Goal: Task Accomplishment & Management: Manage account settings

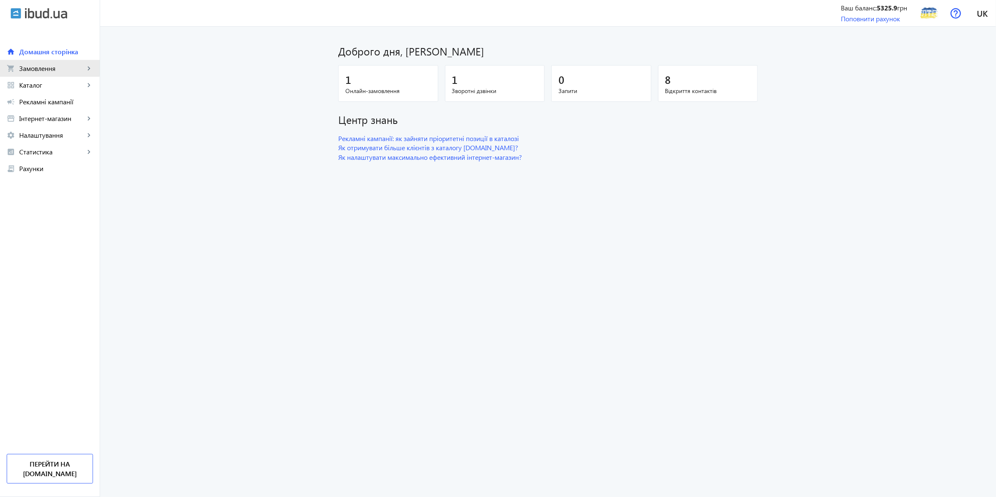
click at [43, 66] on span "Замовлення" at bounding box center [51, 68] width 65 height 8
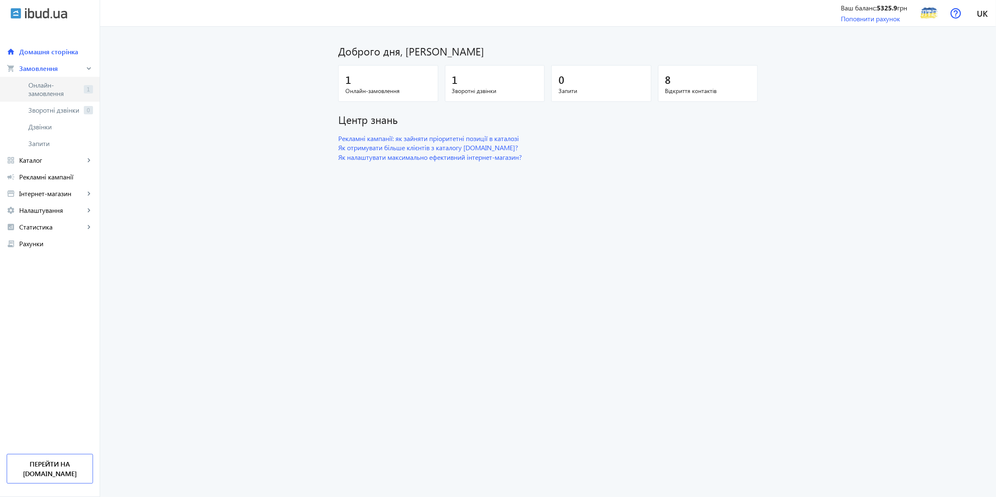
click at [64, 93] on span "Онлайн-замовлення" at bounding box center [54, 89] width 52 height 17
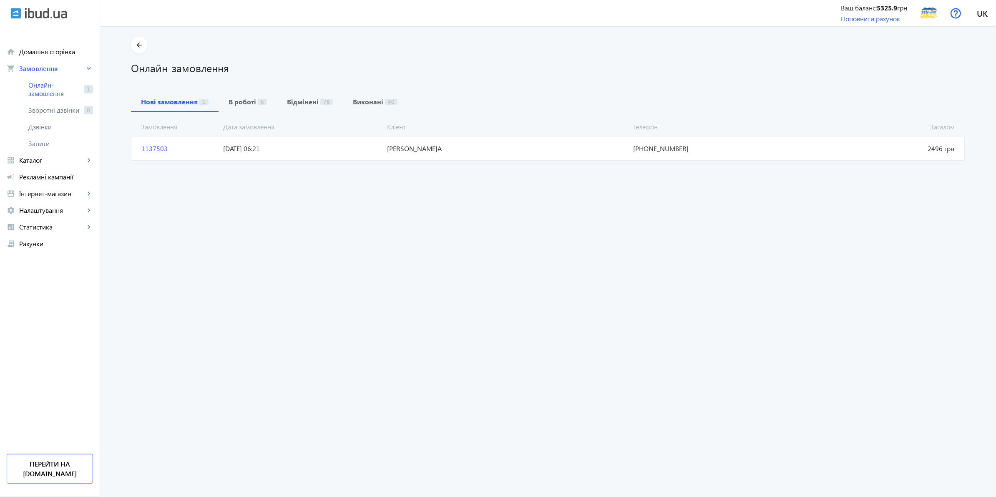
click at [317, 146] on span "08.10.2025 06:21" at bounding box center [302, 148] width 164 height 9
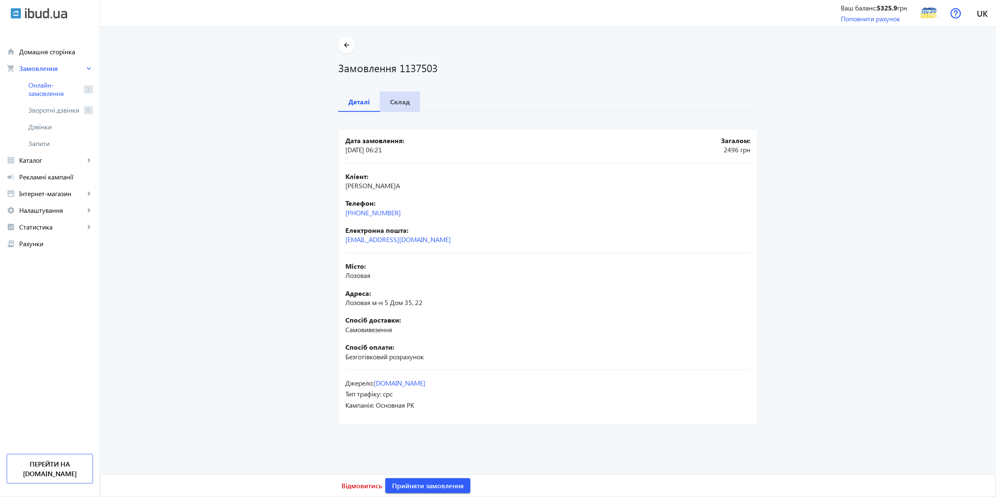
click at [393, 98] on b "Склад" at bounding box center [400, 101] width 20 height 7
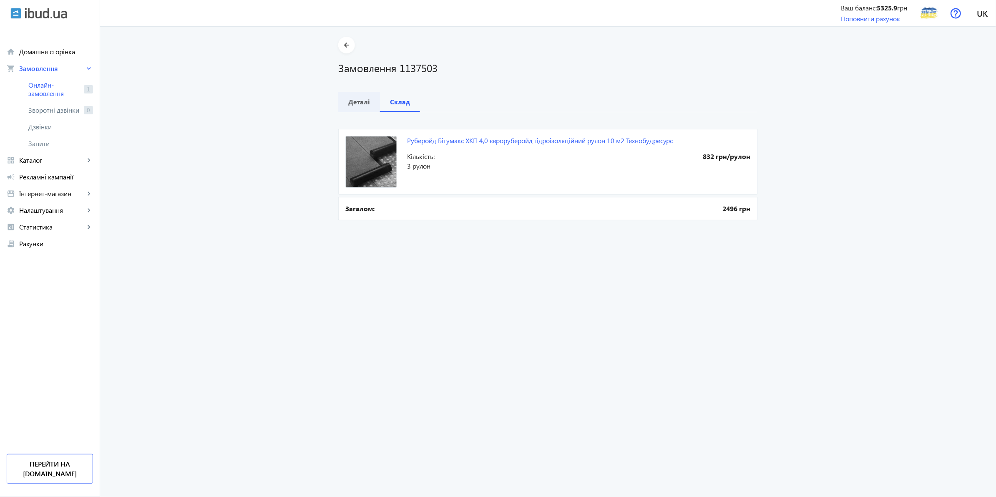
click at [357, 100] on b "Деталі" at bounding box center [359, 101] width 22 height 7
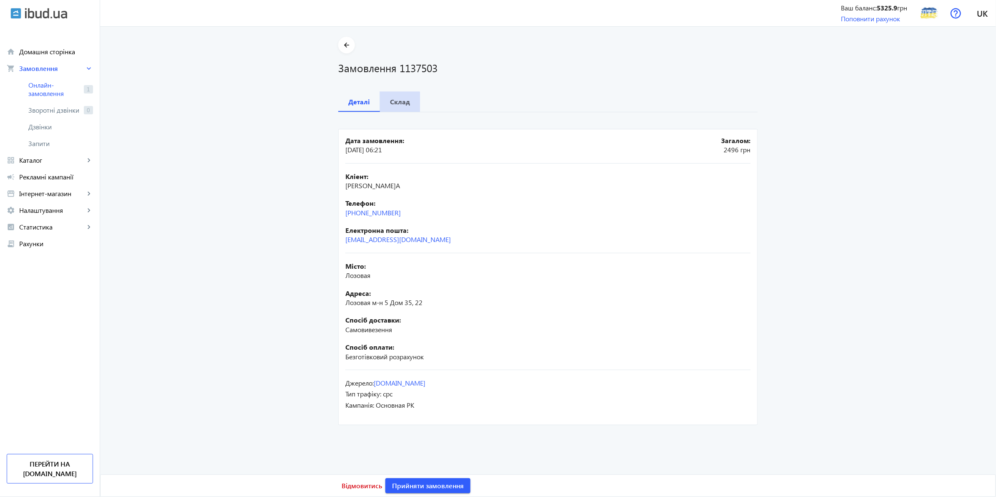
click at [390, 103] on b "Склад" at bounding box center [400, 101] width 20 height 7
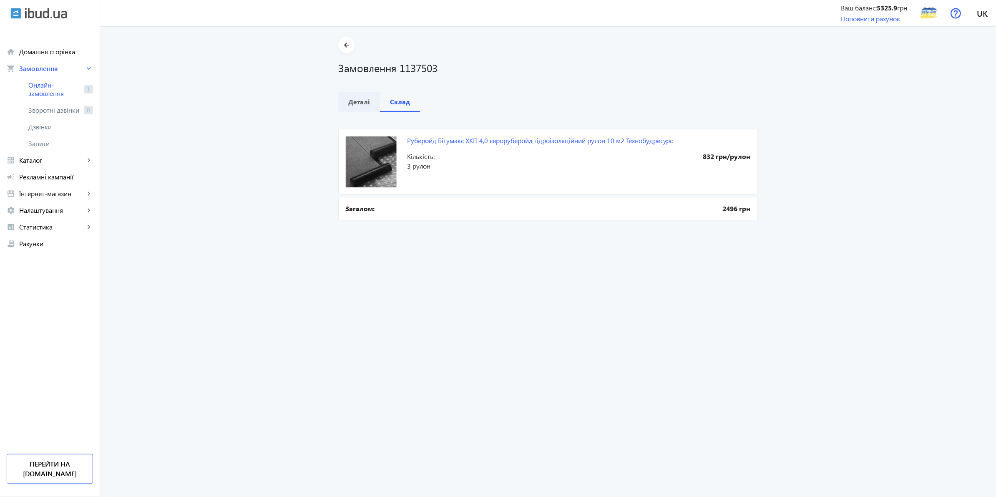
click at [353, 98] on b "Деталі" at bounding box center [359, 101] width 22 height 7
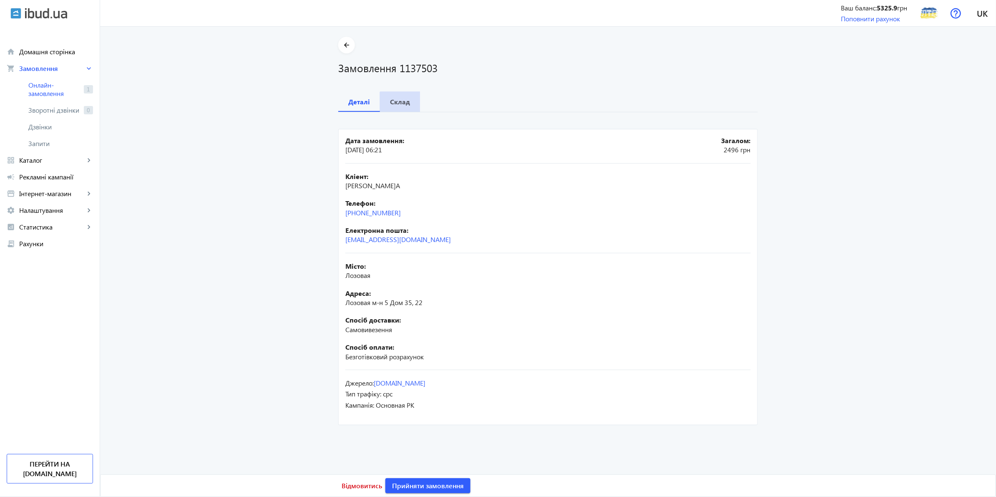
drag, startPoint x: 398, startPoint y: 108, endPoint x: 404, endPoint y: 109, distance: 5.6
click at [398, 107] on span "Склад" at bounding box center [400, 102] width 20 height 20
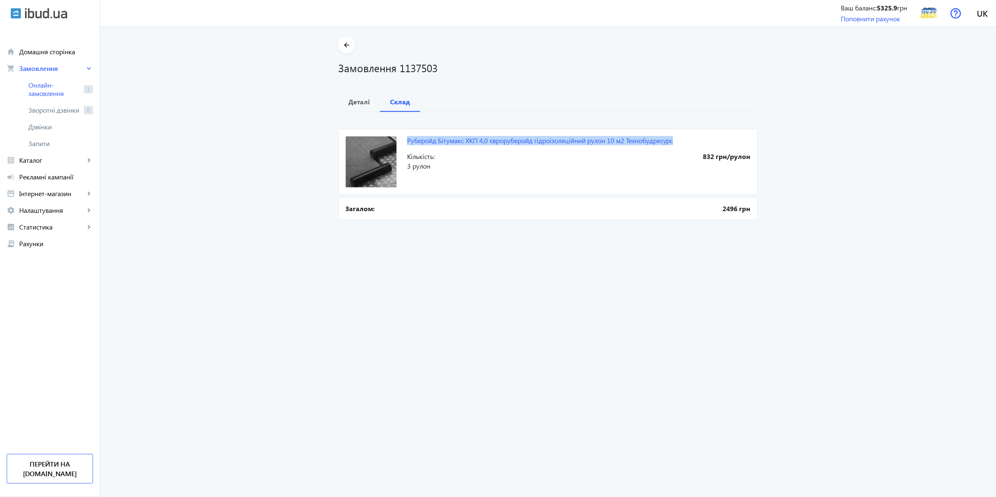
drag, startPoint x: 676, startPoint y: 141, endPoint x: 405, endPoint y: 138, distance: 271.6
click at [405, 138] on mat-card "Руберойд Бітумакс ХКП 4,0 євроруберойд гідроізоляційний рулон 10 м2 Технобудрес…" at bounding box center [548, 162] width 420 height 66
copy link "Руберойд Бітумакс ХКП 4,0 євроруберойд гідроізоляційний рулон 10 м2 Технобудрес…"
click at [51, 157] on span "Каталог" at bounding box center [51, 160] width 65 height 8
click at [51, 181] on span "Товари" at bounding box center [60, 177] width 65 height 8
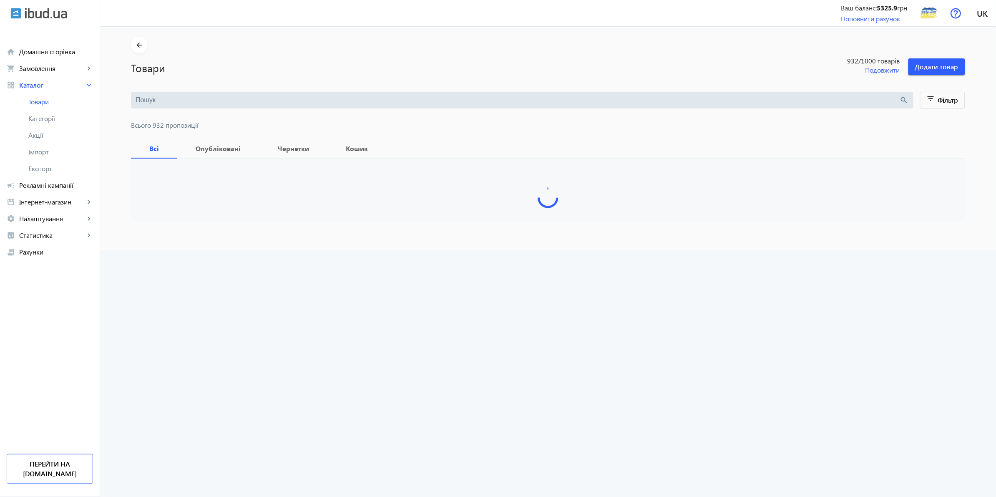
click at [226, 105] on div "search" at bounding box center [522, 100] width 783 height 17
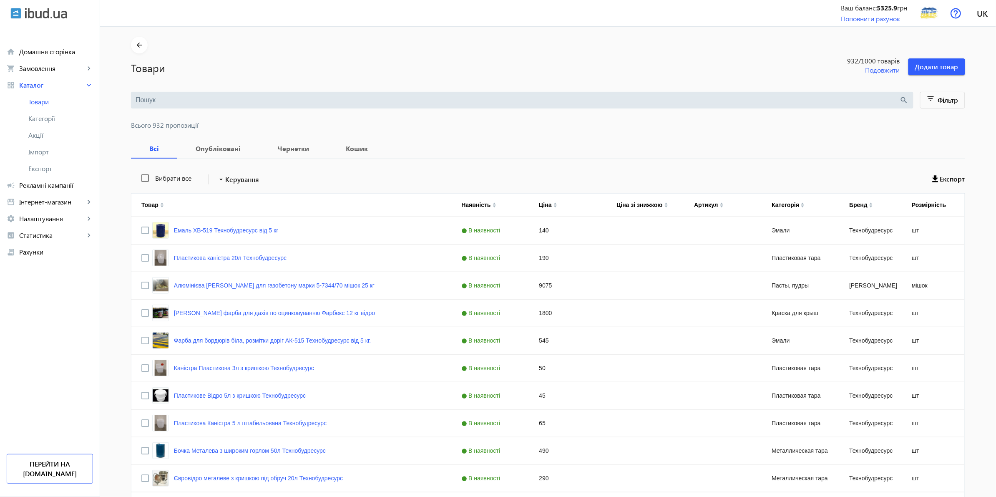
click at [226, 103] on input "search" at bounding box center [518, 100] width 764 height 9
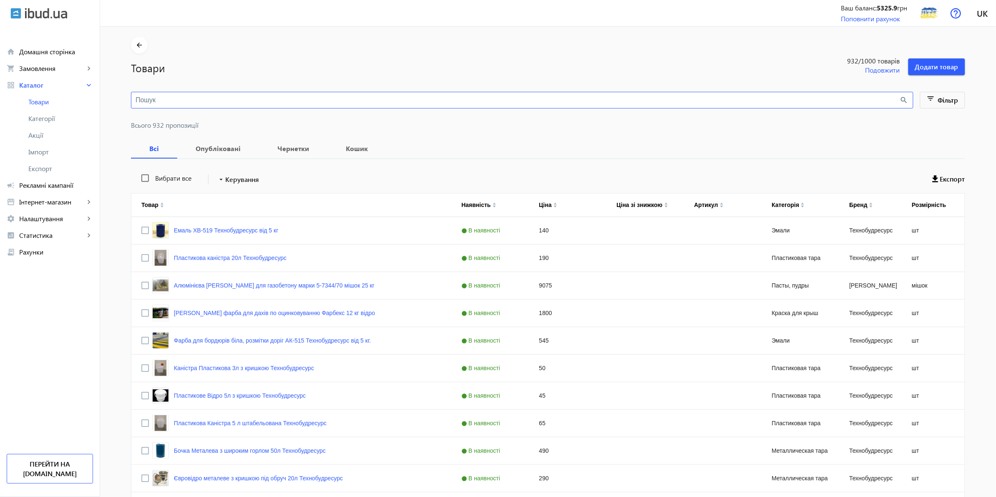
paste input "Руберойд Бітумакс ХКП 4,0 євроруберойд гідроізоляційний рулон 10 м2 Технобудрес…"
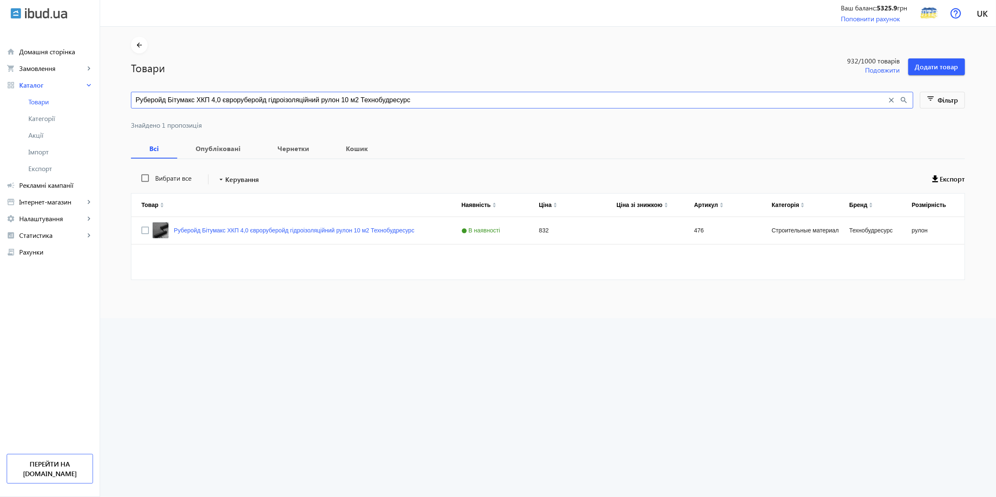
type input "Руберойд Бітумакс ХКП 4,0 євроруберойд гідроізоляційний рулон 10 м2 Технобудрес…"
click at [394, 230] on link "Руберойд Бітумакс ХКП 4,0 євроруберойд гідроізоляційний рулон 10 м2 Технобудрес…" at bounding box center [294, 230] width 241 height 7
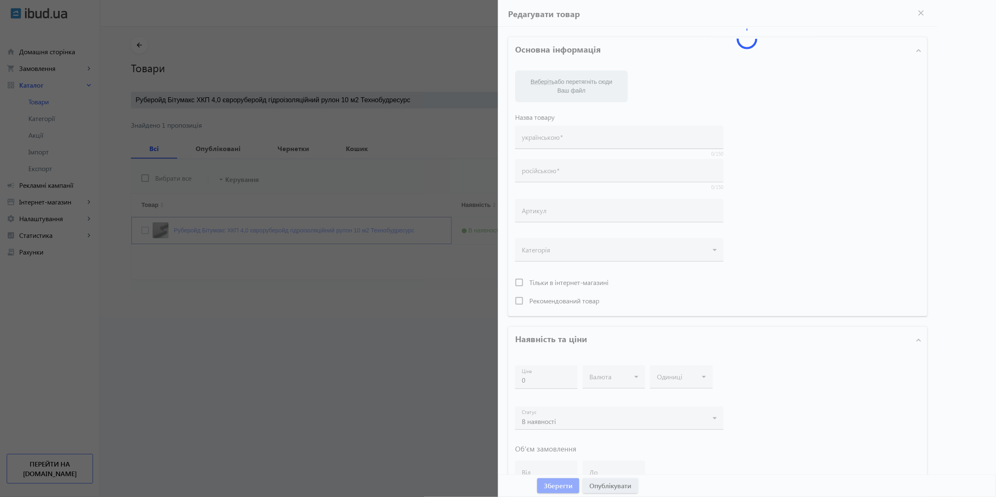
type input "Руберойд Бітумакс ХКП 4,0 євроруберойд гідроізоляційний рулон 10 м2 Технобудрес…"
type input "Рубероид Битумакс ХКП 4,0 еврорубероид гидроизоляционный рулон 10 м2 Технобудре…"
type input "476"
type input "832"
type input "1"
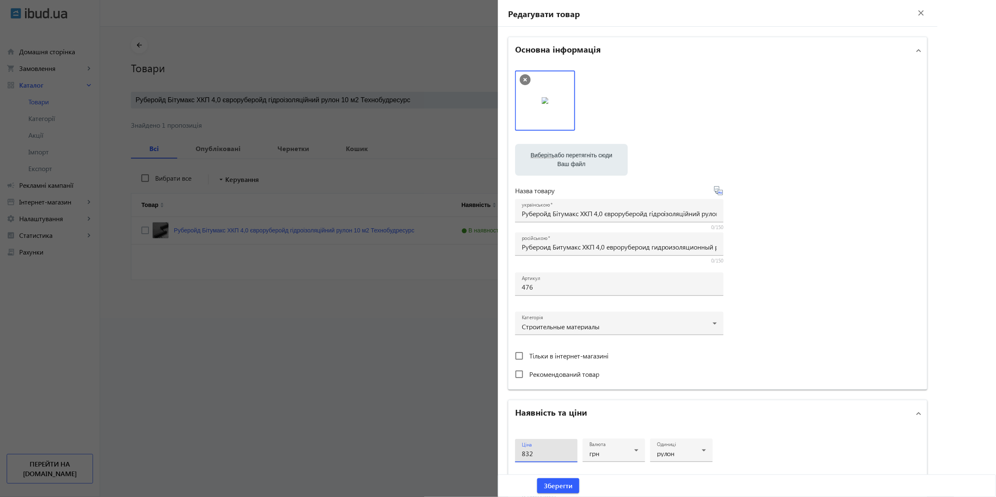
drag, startPoint x: 533, startPoint y: 453, endPoint x: 484, endPoint y: 450, distance: 49.3
click at [484, 318] on mat-sidenav-container "arrow_back Товари 932 /1000 товарів Подовжити Додати товар Руберойд Бітумакс ХК…" at bounding box center [548, 173] width 896 height 292
type input "1039"
click at [561, 479] on span "submit" at bounding box center [558, 486] width 42 height 20
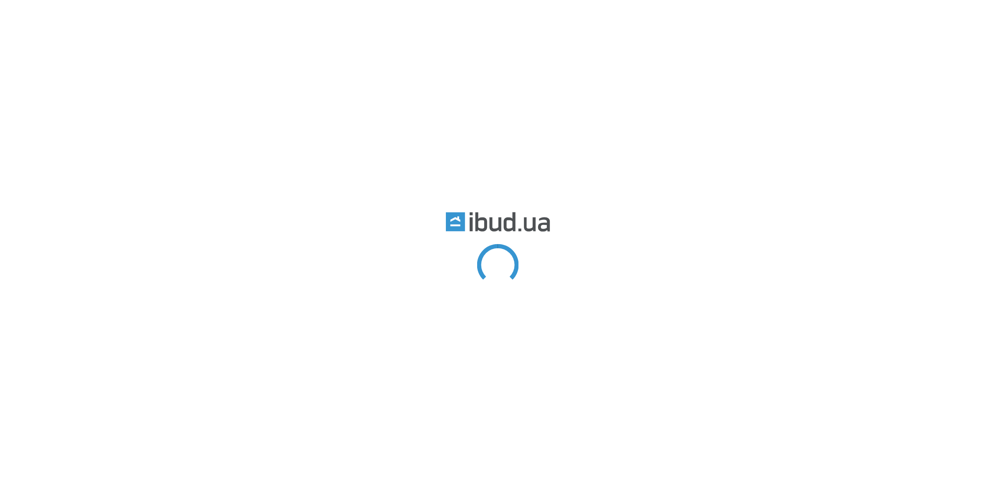
type input "Руберойд Бітумакс ХКП 4,0 євроруберойд гідроізоляційний рулон 10 м2 Технобудрес…"
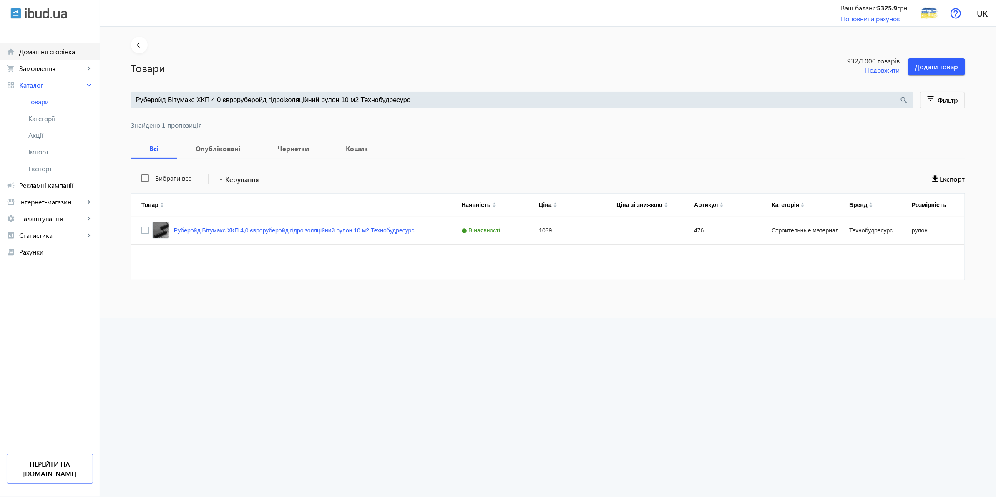
click at [55, 48] on span "Домашня сторінка" at bounding box center [56, 52] width 74 height 8
